Goal: Task Accomplishment & Management: Manage account settings

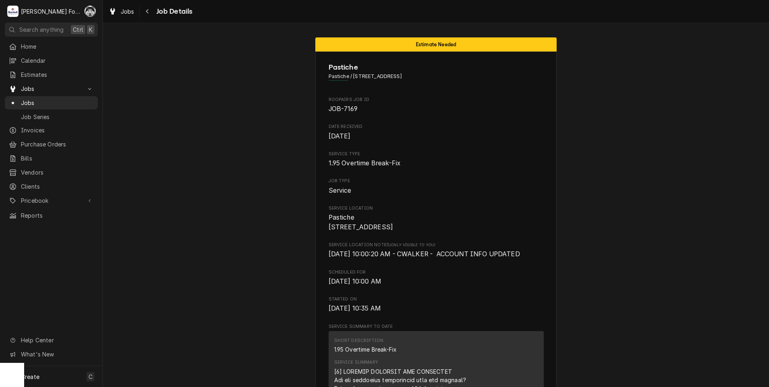
drag, startPoint x: 226, startPoint y: 55, endPoint x: 223, endPoint y: 59, distance: 4.6
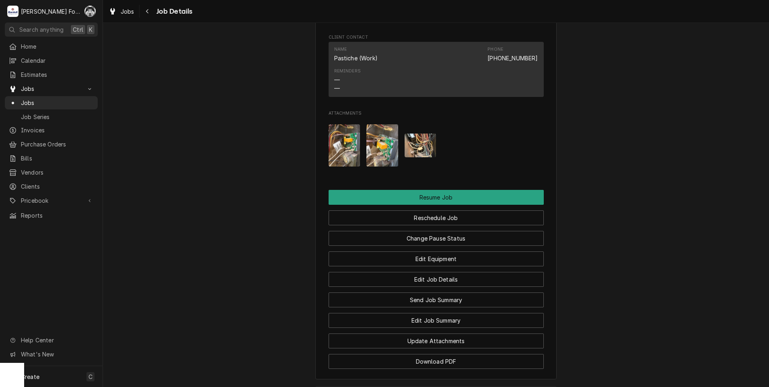
scroll to position [762, 0]
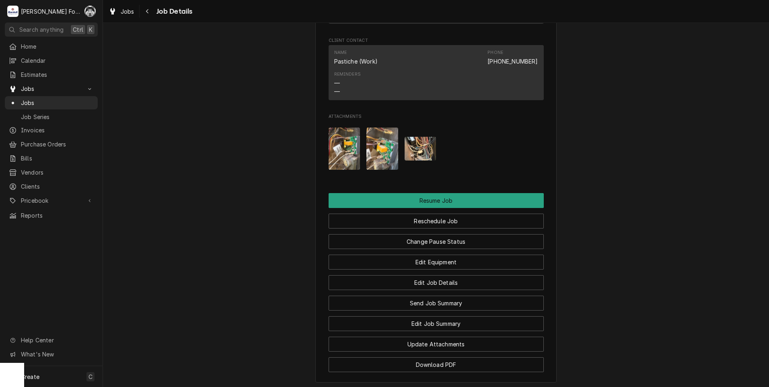
click at [340, 151] on img "Attachments" at bounding box center [345, 148] width 32 height 42
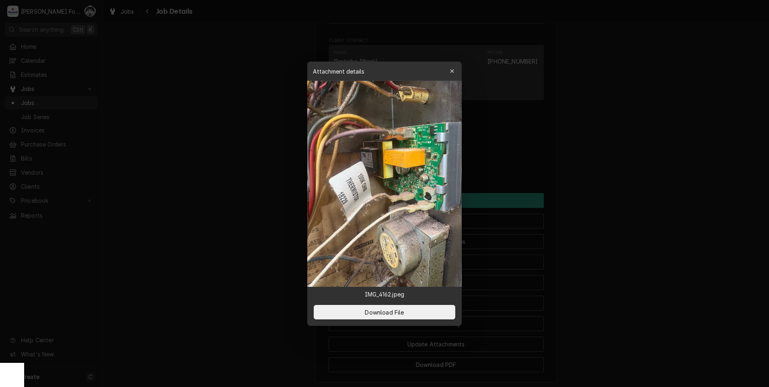
click at [672, 285] on div at bounding box center [384, 193] width 769 height 387
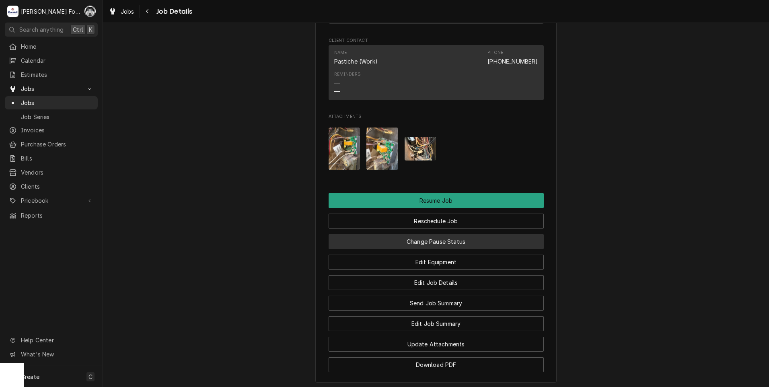
click at [409, 249] on button "Change Pause Status" at bounding box center [436, 241] width 215 height 15
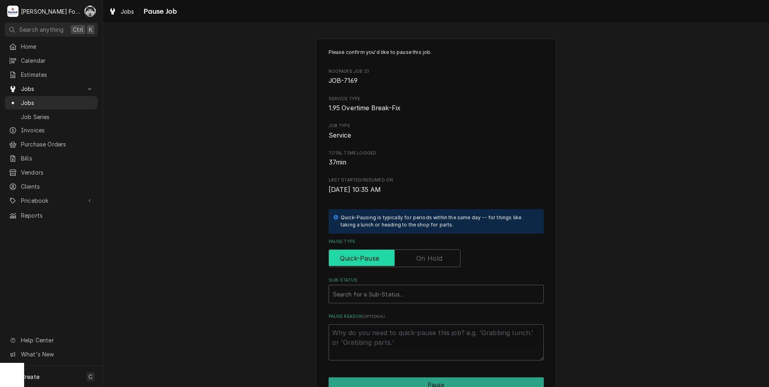
click at [419, 266] on input "Pause Type" at bounding box center [394, 258] width 125 height 18
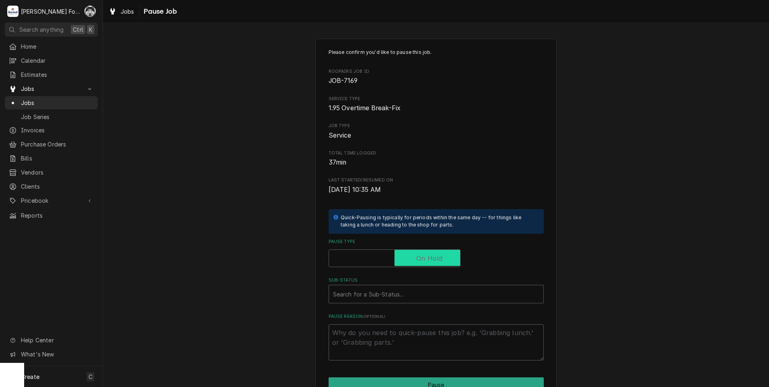
checkbox input "true"
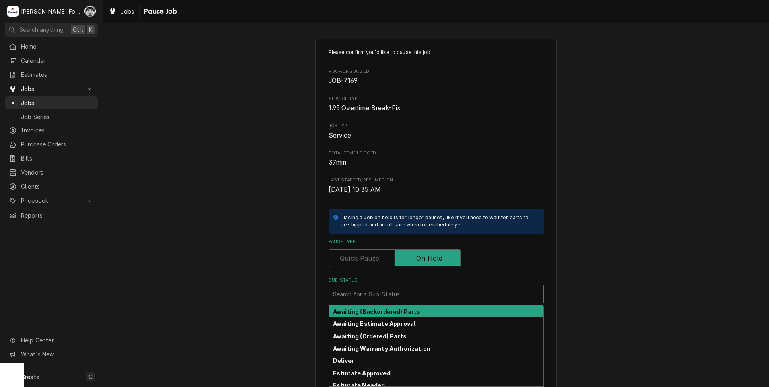
click at [396, 291] on div "Sub-Status" at bounding box center [436, 294] width 206 height 14
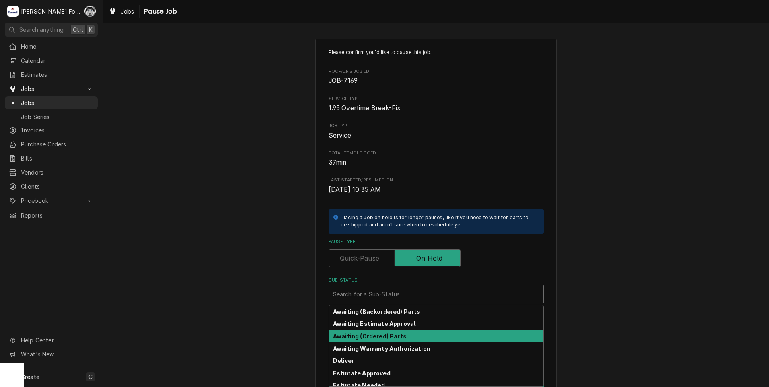
click at [378, 338] on strong "Awaiting (Ordered) Parts" at bounding box center [370, 336] width 74 height 7
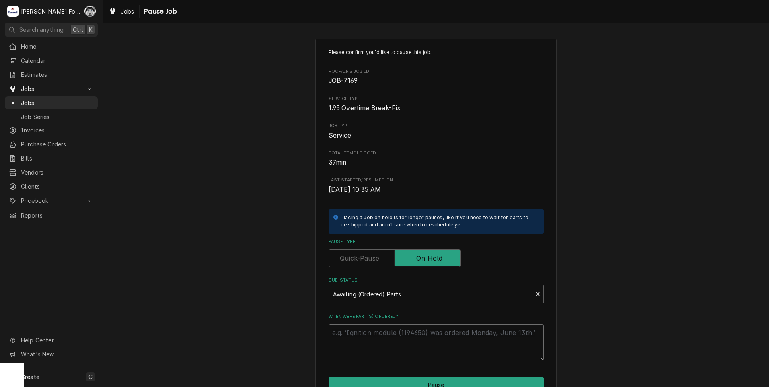
click at [376, 337] on textarea "When were part(s) ordered?" at bounding box center [436, 342] width 215 height 36
type textarea "x"
type textarea "9"
type textarea "x"
type textarea "9/"
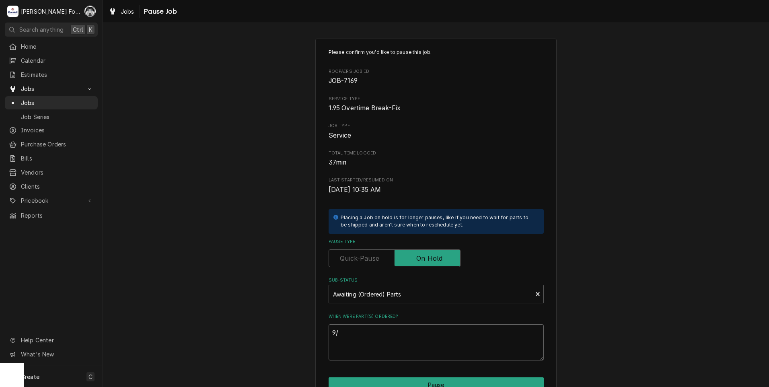
type textarea "x"
type textarea "9/2"
type textarea "x"
type textarea "9/2/"
type textarea "x"
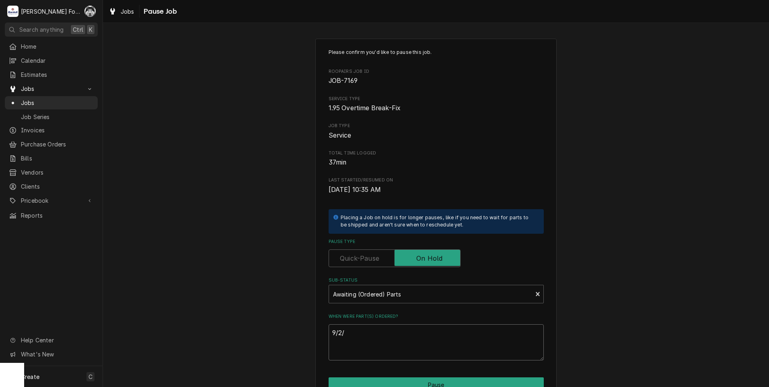
type textarea "9/2/2"
type textarea "x"
type textarea "9/2/20"
type textarea "x"
type textarea "9/2/202"
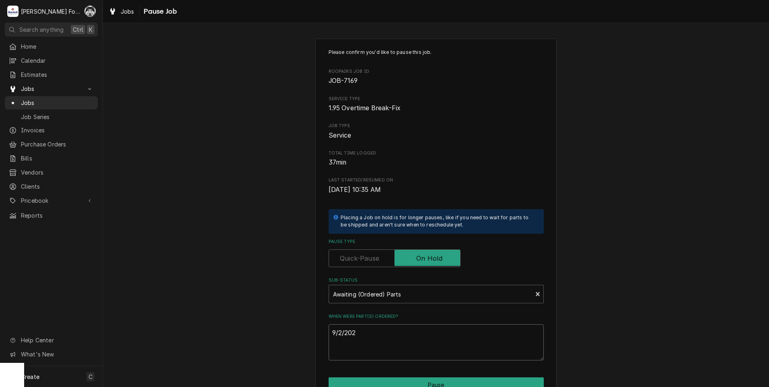
type textarea "x"
drag, startPoint x: 367, startPoint y: 327, endPoint x: 321, endPoint y: 337, distance: 46.5
click at [321, 337] on div "Please confirm you'd like to pause this job. Roopairs Job ID JOB-7169 Service T…" at bounding box center [435, 241] width 241 height 405
type textarea "9/2/2025"
click at [394, 385] on button "Pause" at bounding box center [436, 384] width 215 height 15
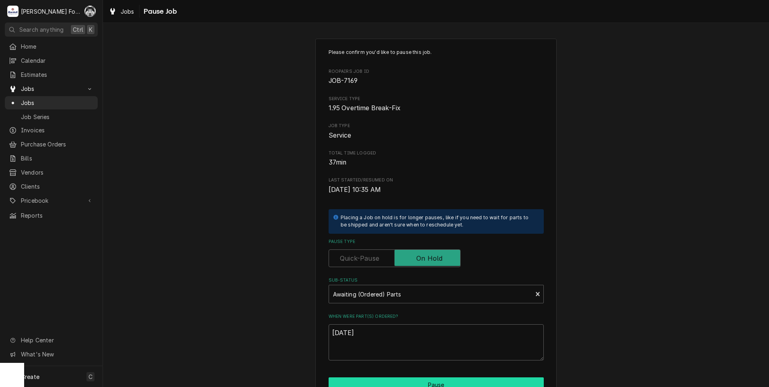
type textarea "x"
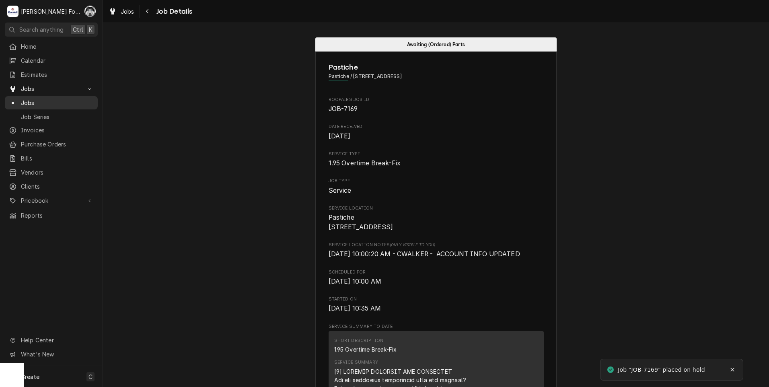
click at [25, 100] on span "Jobs" at bounding box center [57, 103] width 73 height 8
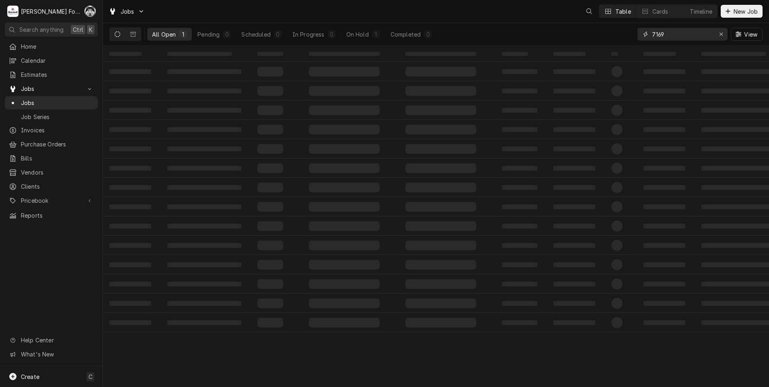
drag, startPoint x: 651, startPoint y: 35, endPoint x: 608, endPoint y: 38, distance: 43.2
click at [610, 38] on div "All Open 1 Pending 0 Scheduled 0 In Progress 0 On Hold 1 Completed 0 7169 View" at bounding box center [435, 34] width 653 height 23
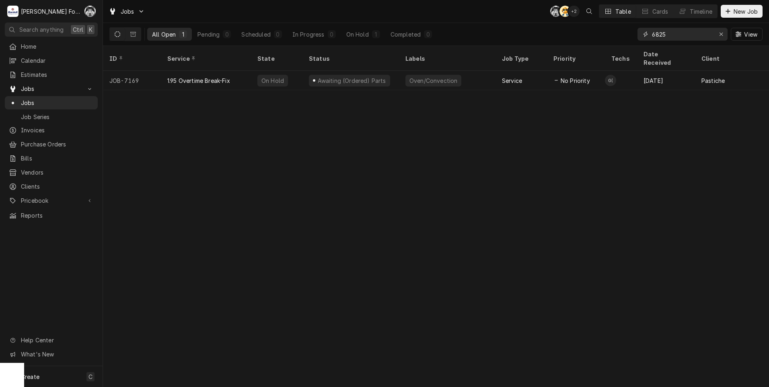
type input "6825"
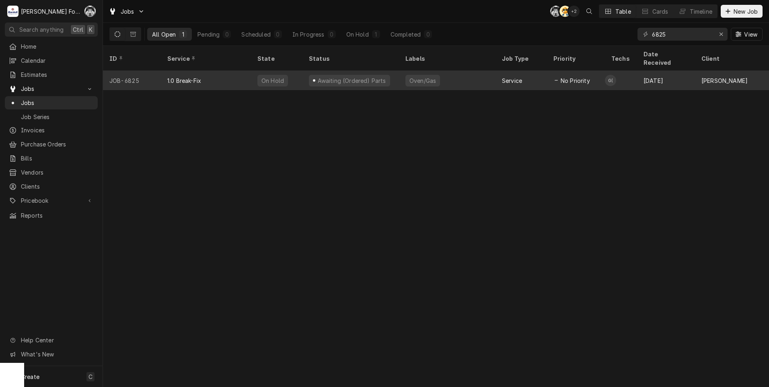
click at [380, 72] on div "Awaiting (Ordered) Parts" at bounding box center [350, 80] width 97 height 19
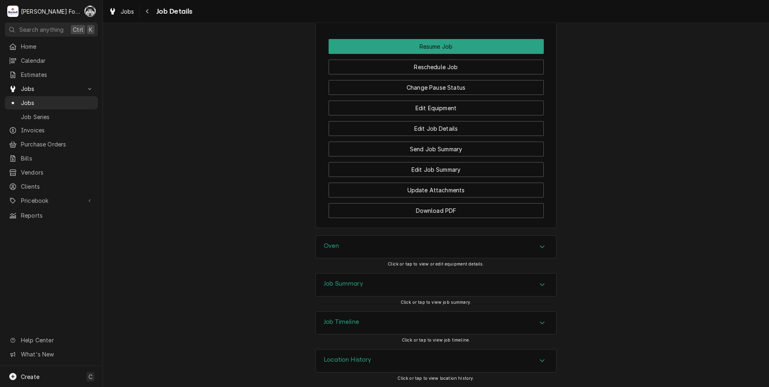
scroll to position [943, 0]
click at [380, 247] on div "Oven" at bounding box center [436, 247] width 240 height 23
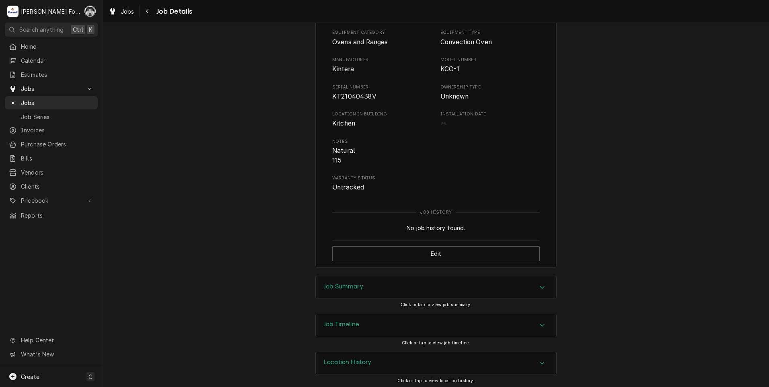
scroll to position [1182, 0]
click at [376, 281] on div "Job Summary" at bounding box center [436, 284] width 240 height 23
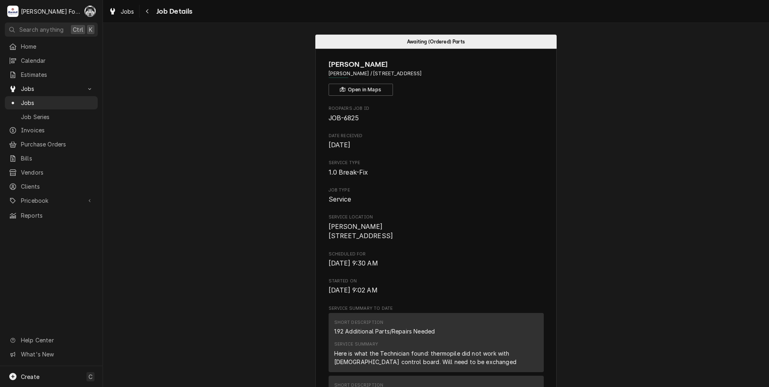
scroll to position [0, 0]
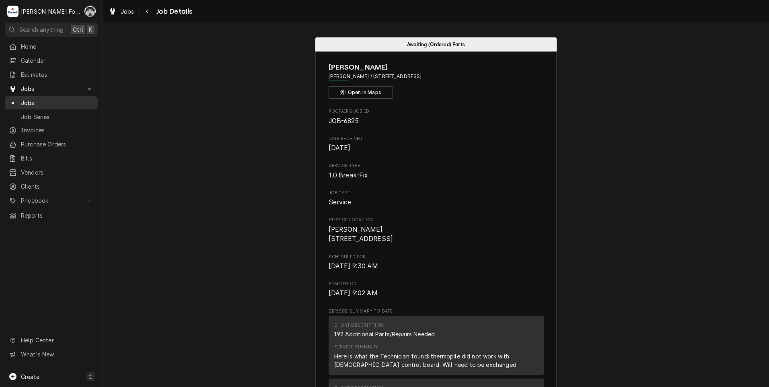
click at [34, 103] on span "Jobs" at bounding box center [57, 103] width 73 height 8
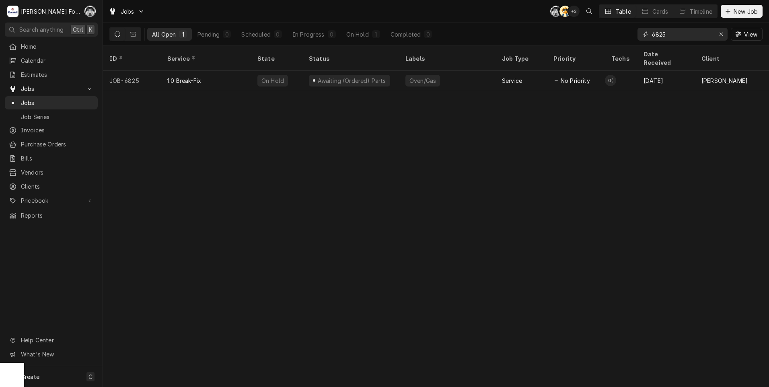
drag, startPoint x: 676, startPoint y: 38, endPoint x: 599, endPoint y: 45, distance: 78.0
click at [599, 45] on div "All Open 1 Pending 0 Scheduled 0 In Progress 0 On Hold 1 Completed 0 6825 View" at bounding box center [436, 34] width 666 height 23
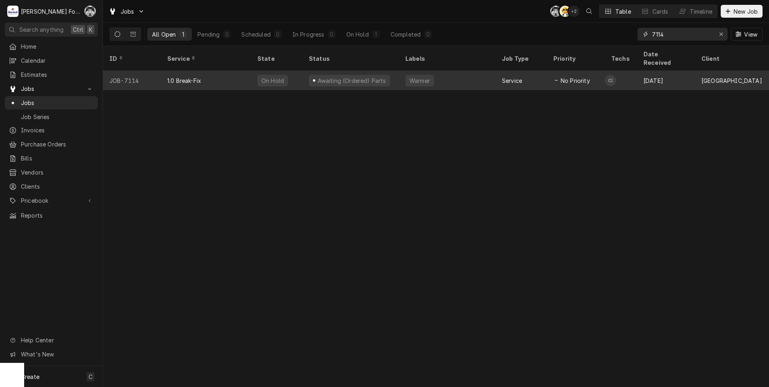
drag, startPoint x: 678, startPoint y: 34, endPoint x: 492, endPoint y: 64, distance: 188.2
click at [505, 58] on div "Jobs C( AT + 2 Table Cards Timeline New Job All Open 1 Pending 0 Scheduled 0 In…" at bounding box center [436, 193] width 666 height 387
type input "6721"
click at [476, 71] on div "Dishwasher" at bounding box center [447, 80] width 97 height 19
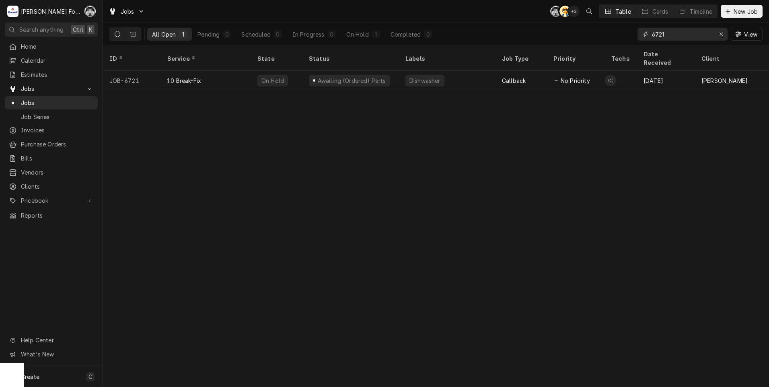
drag, startPoint x: 674, startPoint y: 38, endPoint x: 472, endPoint y: 45, distance: 202.0
click at [487, 50] on div "Jobs C( AT + 2 Table Cards Timeline New Job All Open 1 Pending 0 Scheduled 0 In…" at bounding box center [436, 193] width 666 height 387
type input "6928"
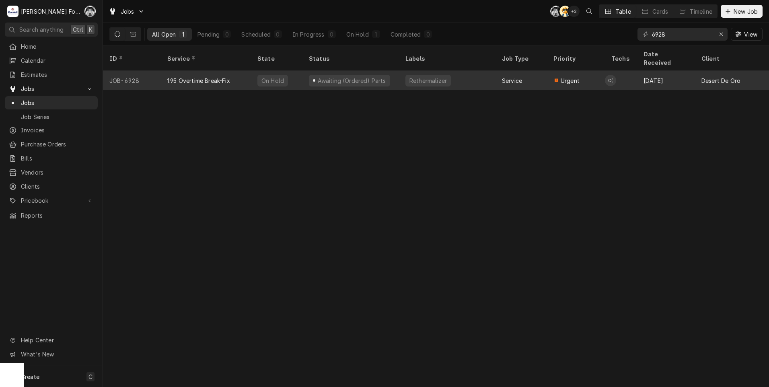
click at [338, 76] on div "Awaiting (Ordered) Parts" at bounding box center [351, 80] width 70 height 8
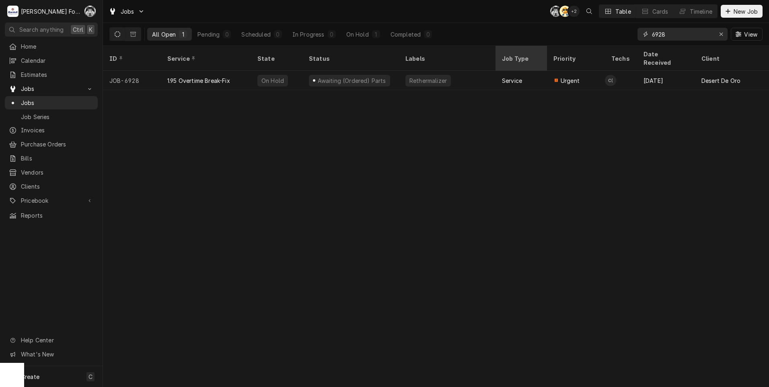
drag, startPoint x: 672, startPoint y: 37, endPoint x: 538, endPoint y: 47, distance: 134.7
click at [538, 47] on div "Jobs C( AT + 2 Table Cards Timeline New Job All Open 1 Pending 0 Scheduled 0 In…" at bounding box center [436, 193] width 666 height 387
drag, startPoint x: 674, startPoint y: 35, endPoint x: 607, endPoint y: 41, distance: 67.1
click at [610, 41] on div "All Open 1 Pending 0 Scheduled 0 In Progress 0 On Hold 1 Completed 0 7169 View" at bounding box center [435, 34] width 653 height 23
drag, startPoint x: 668, startPoint y: 35, endPoint x: 436, endPoint y: 33, distance: 232.0
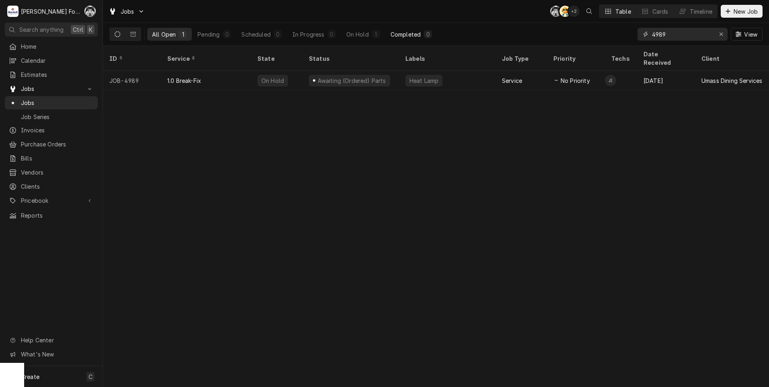
click at [436, 34] on div "All Open 1 Pending 0 Scheduled 0 In Progress 0 On Hold 1 Completed 0 4989 View" at bounding box center [435, 34] width 653 height 23
type input "6931"
drag, startPoint x: 679, startPoint y: 33, endPoint x: 400, endPoint y: 51, distance: 279.7
click at [420, 53] on div "Jobs C( AT + 2 Table Cards Timeline New Job All Open 1 Pending 0 Scheduled 0 In…" at bounding box center [436, 193] width 666 height 387
